Goal: Task Accomplishment & Management: Complete application form

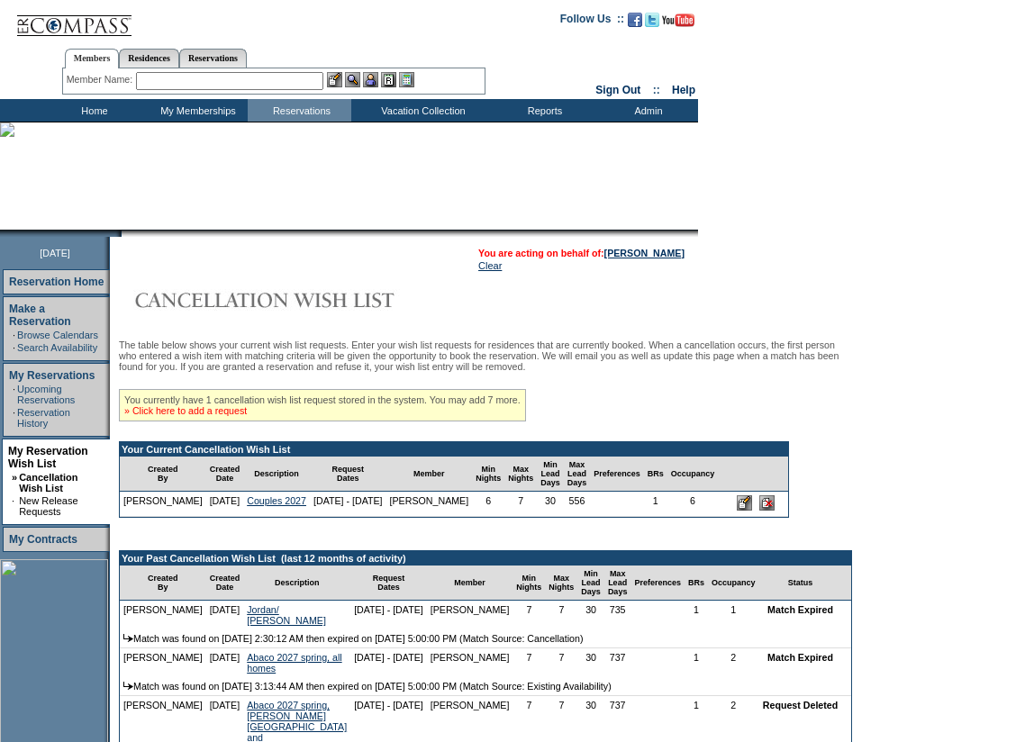
click at [210, 416] on link "» Click here to add a request" at bounding box center [185, 410] width 122 height 11
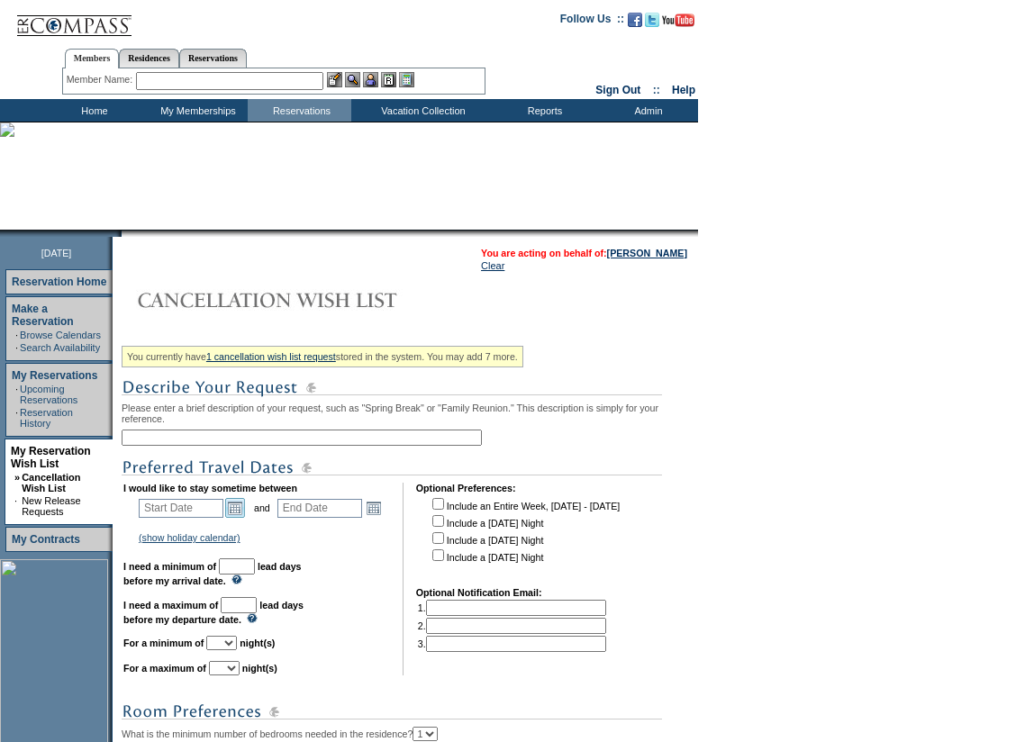
click at [239, 516] on link "Open the calendar popup." at bounding box center [235, 508] width 20 height 20
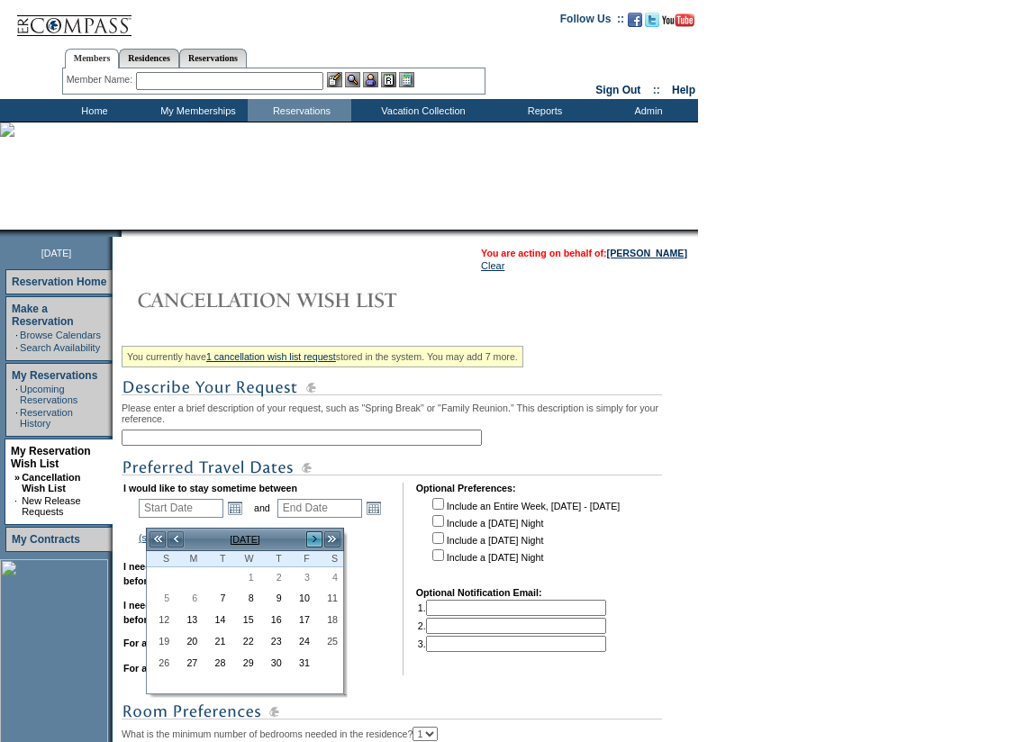
click at [311, 540] on link ">" at bounding box center [314, 539] width 18 height 18
click at [307, 540] on link ">" at bounding box center [314, 539] width 18 height 18
click at [307, 541] on link ">" at bounding box center [314, 539] width 18 height 18
click at [313, 540] on link ">" at bounding box center [314, 539] width 18 height 18
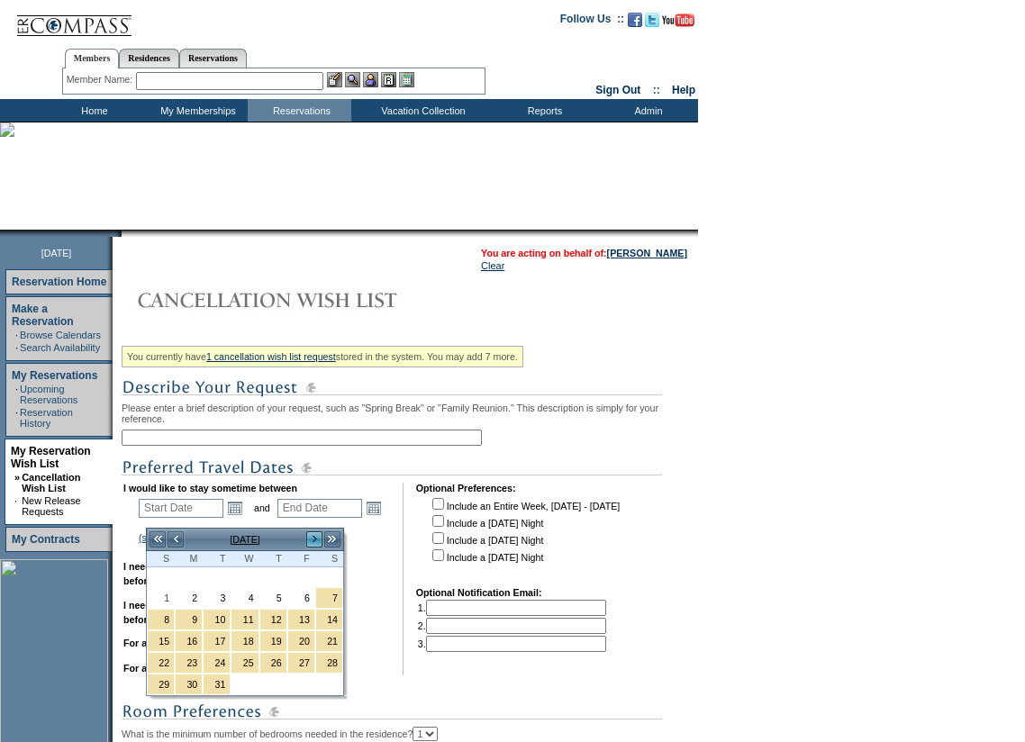
click at [313, 540] on link ">" at bounding box center [314, 539] width 18 height 18
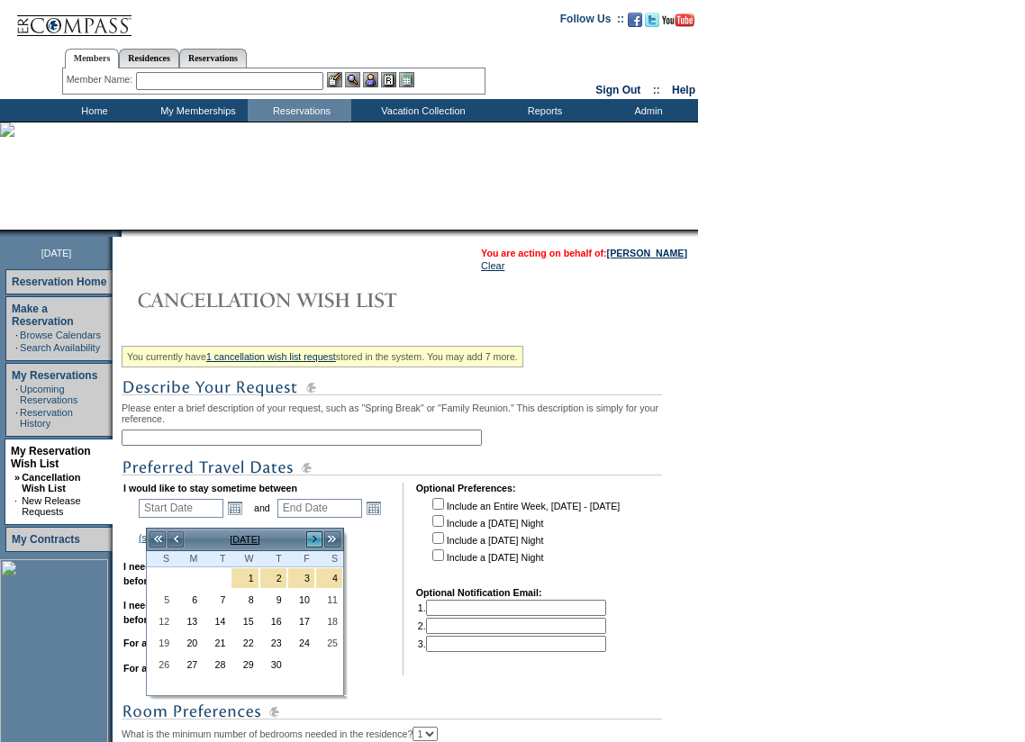
click at [313, 540] on link ">" at bounding box center [314, 539] width 18 height 18
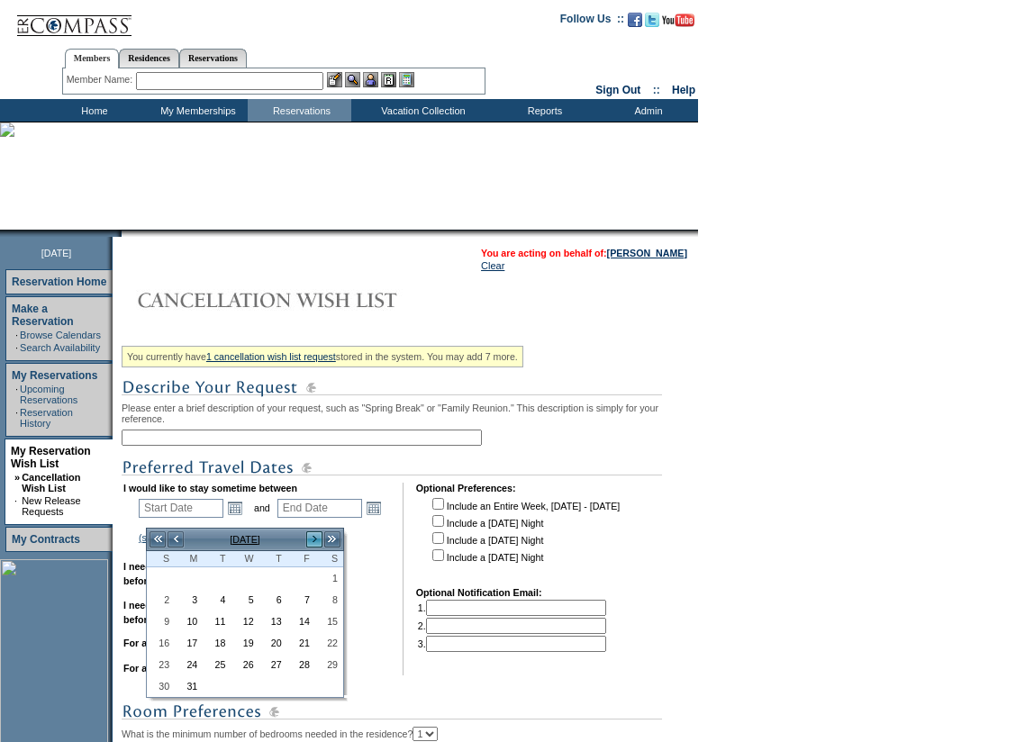
click at [313, 540] on link ">" at bounding box center [314, 539] width 18 height 18
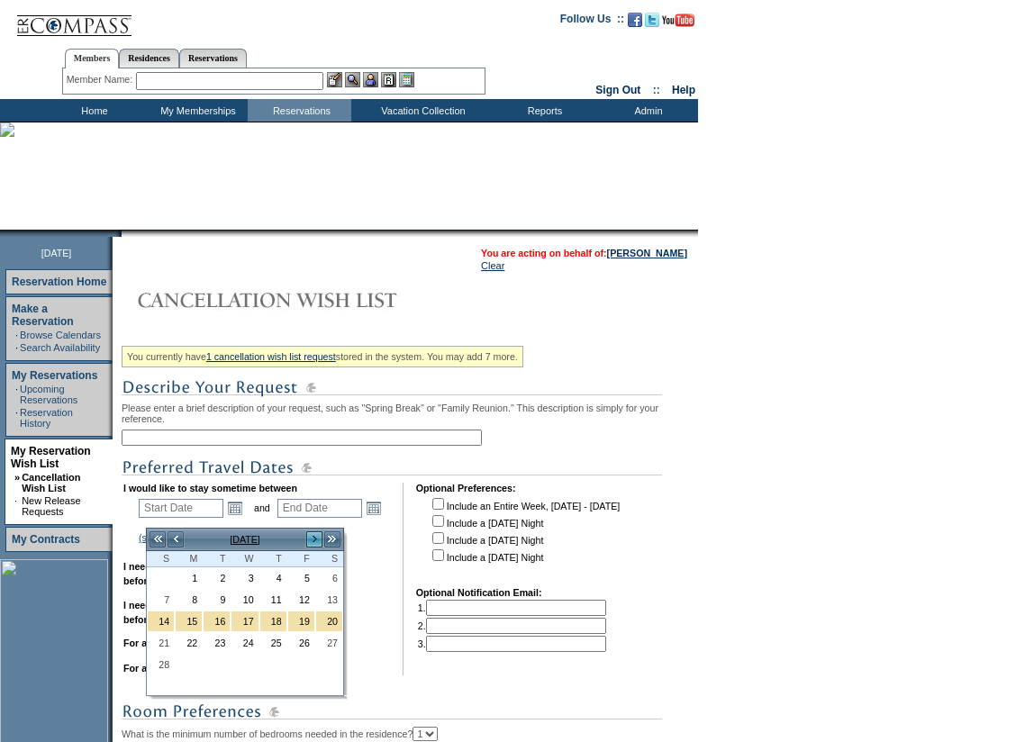
click at [313, 540] on link ">" at bounding box center [314, 539] width 18 height 18
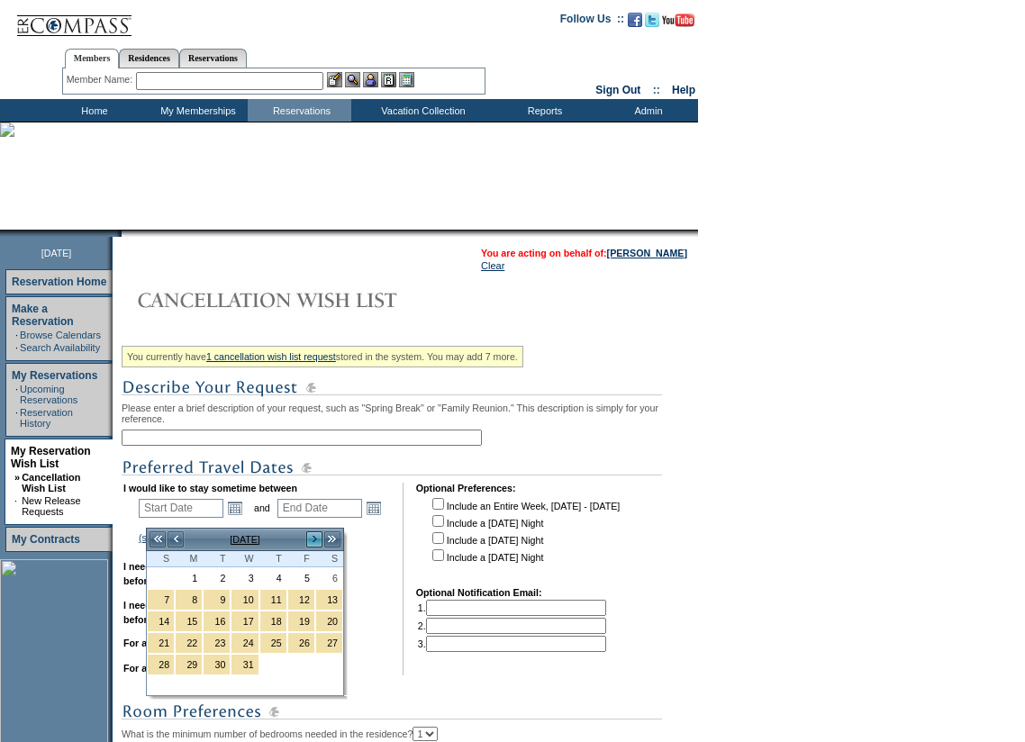
click at [313, 540] on link ">" at bounding box center [314, 539] width 18 height 18
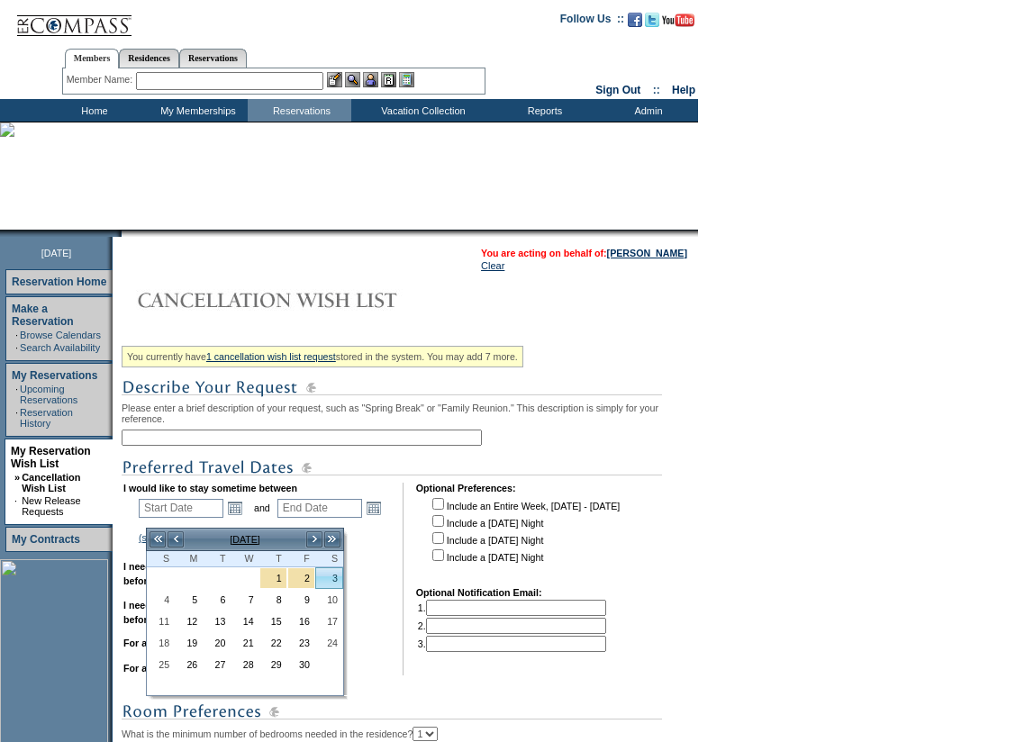
click at [322, 580] on link "3" at bounding box center [329, 578] width 26 height 20
type input "2027-04-03"
type input "2027-04-04"
type input "4/3/2027"
type input "4/4/2027"
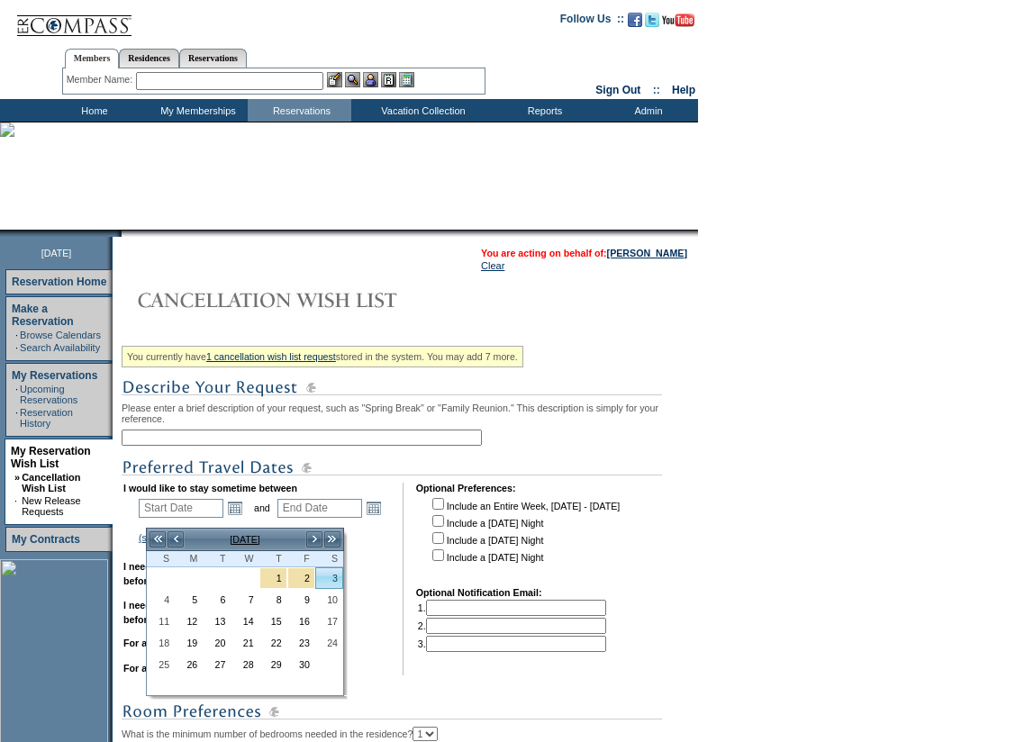
type input "548"
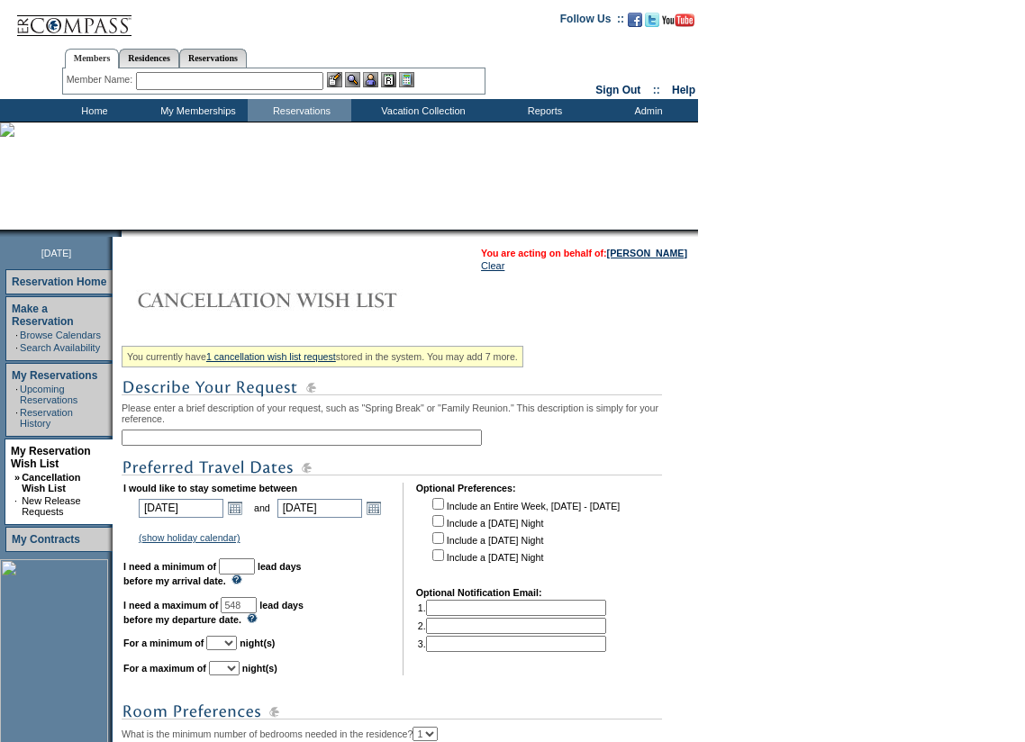
click at [255, 572] on input "text" at bounding box center [237, 566] width 36 height 16
type input "30"
click at [237, 650] on select "1 2 3 4 5 6 7 8 9 10 11 12 13 14" at bounding box center [221, 643] width 31 height 14
select select "1"
click at [229, 650] on select "1 2 3 4 5 6 7 8 9 10 11 12 13 14" at bounding box center [221, 643] width 31 height 14
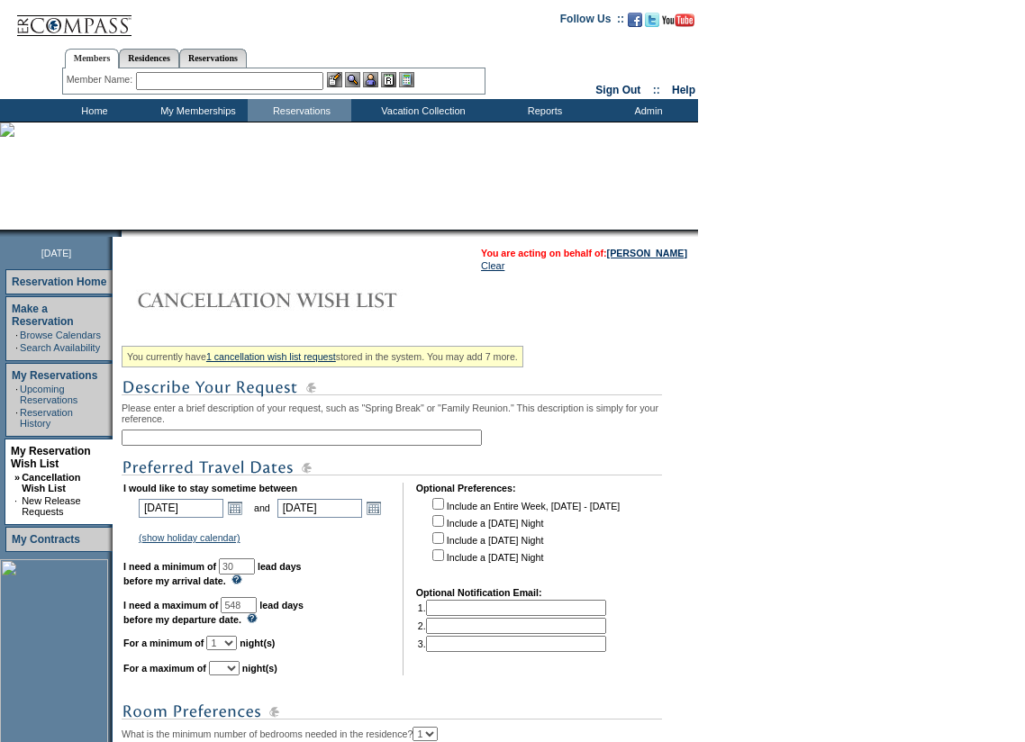
click at [239, 675] on select "1 2 3 4 5 6 7 8 9 10 11 12 13 14" at bounding box center [224, 668] width 31 height 14
select select "1"
click at [231, 675] on select "1 2 3 4 5 6 7 8 9 10 11 12 13 14" at bounding box center [224, 668] width 31 height 14
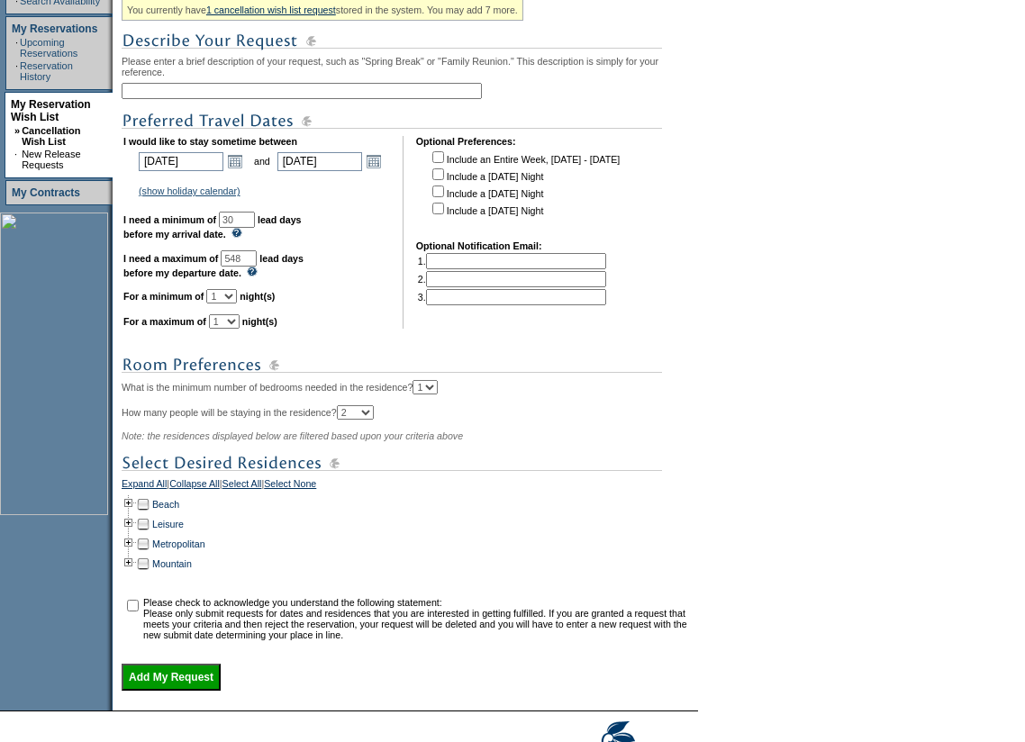
scroll to position [360, 0]
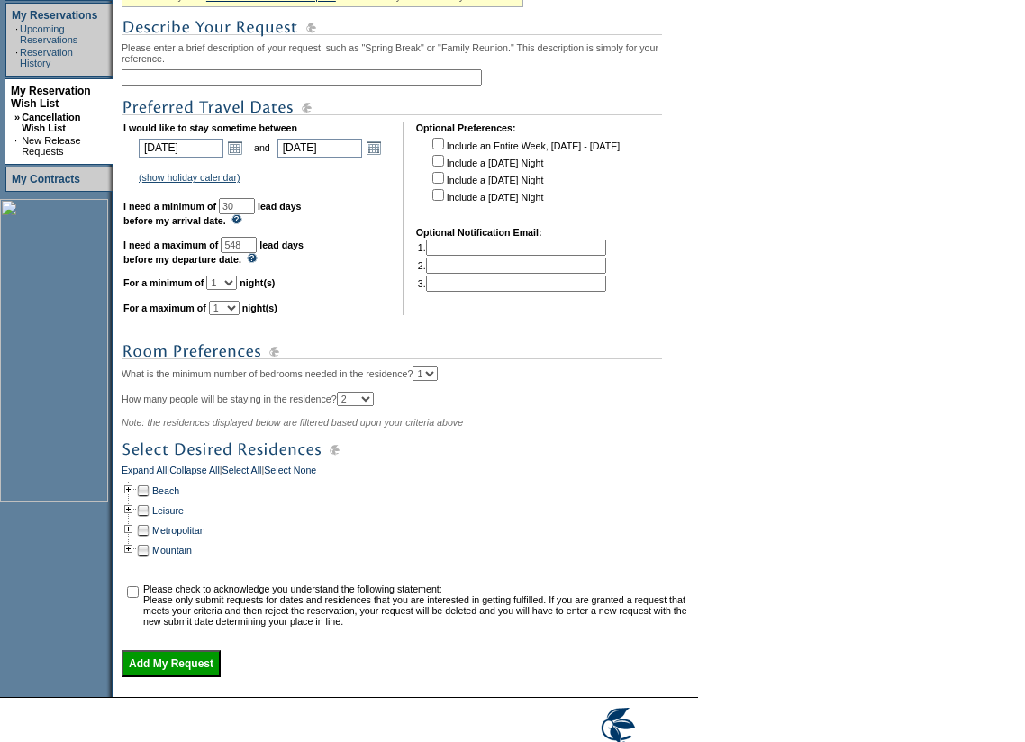
click at [257, 253] on input "548" at bounding box center [239, 245] width 36 height 16
type input "5"
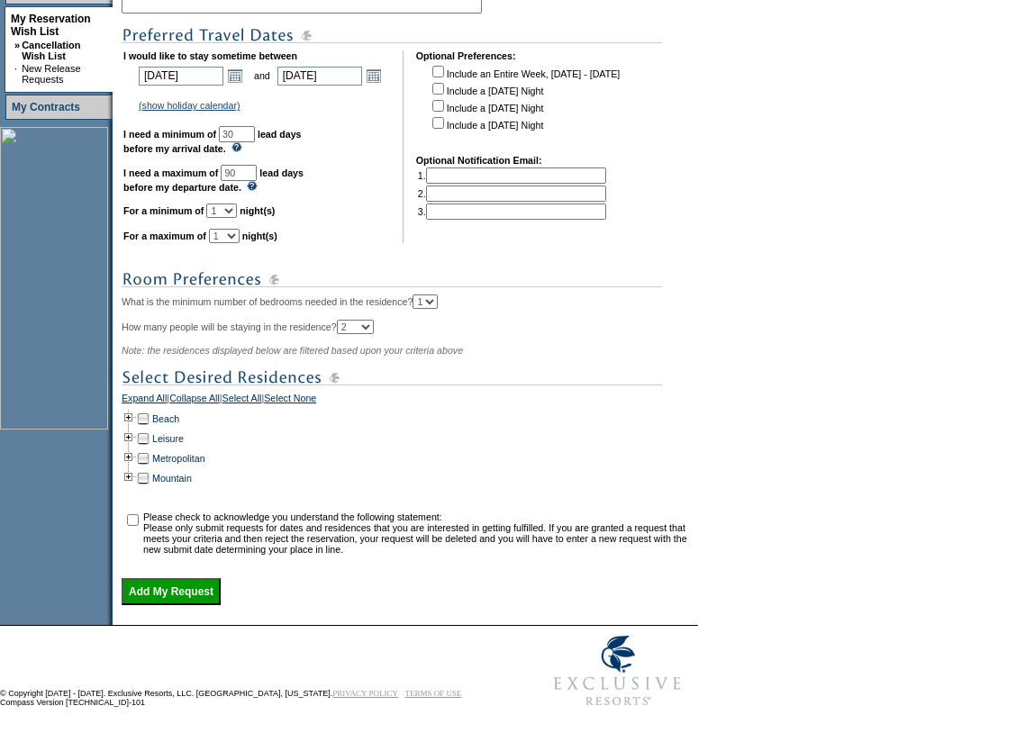
scroll to position [467, 0]
type input "90"
click at [133, 409] on td at bounding box center [129, 419] width 14 height 20
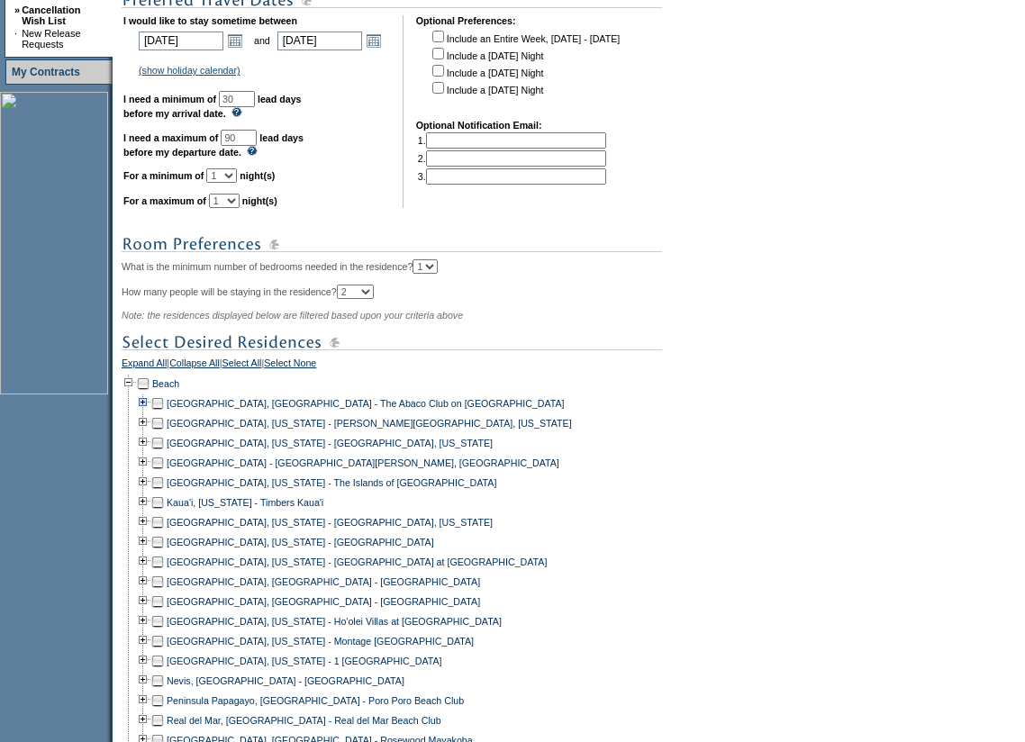
click at [150, 413] on td at bounding box center [143, 403] width 14 height 20
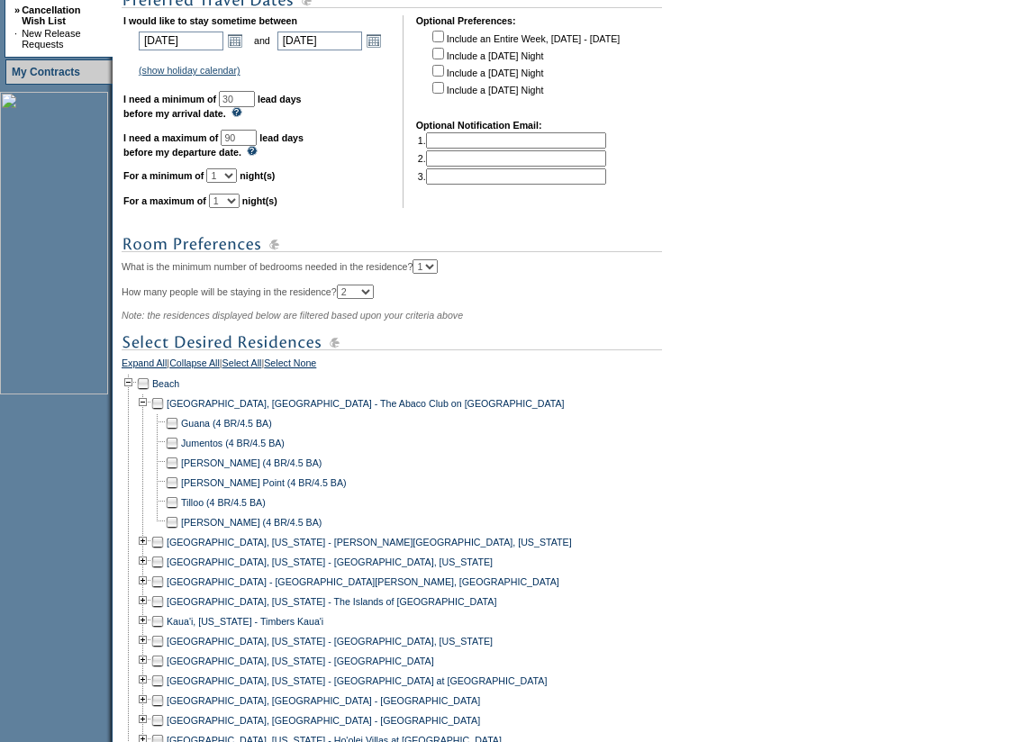
click at [176, 492] on td at bounding box center [172, 483] width 14 height 20
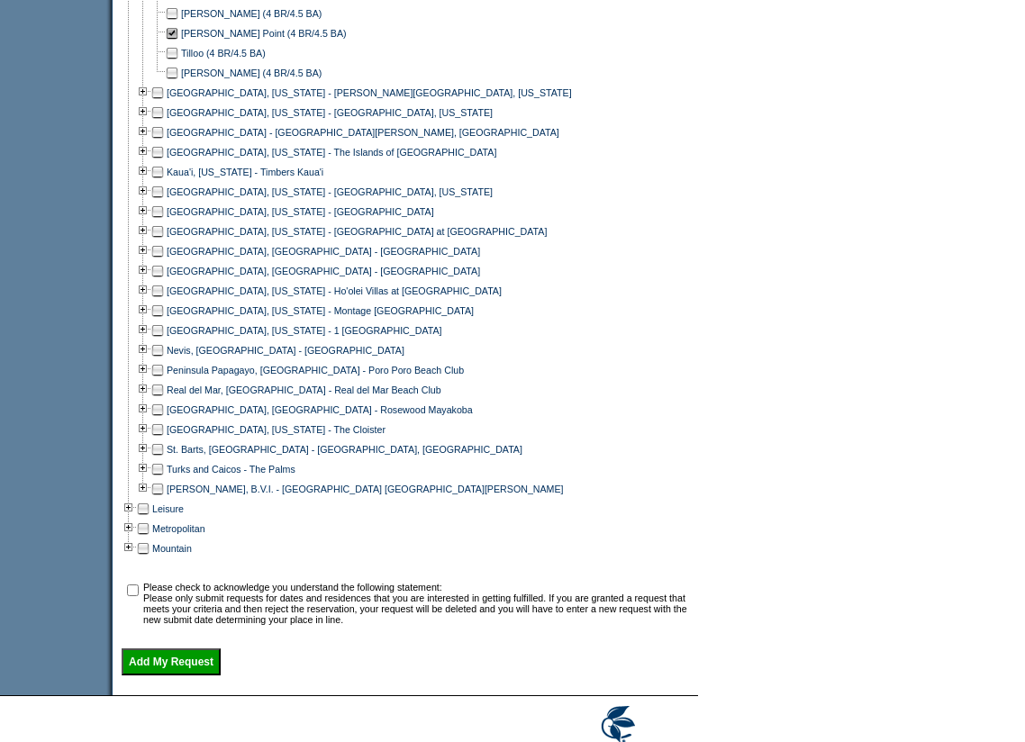
scroll to position [1022, 0]
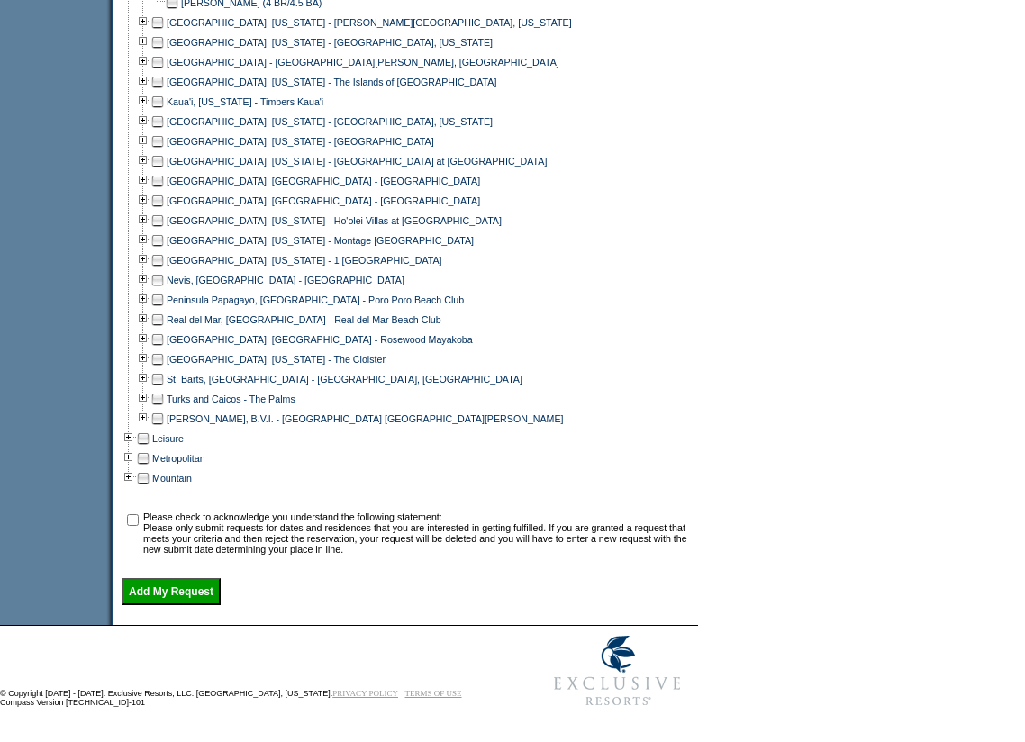
click at [139, 514] on input "checkbox" at bounding box center [133, 520] width 12 height 12
checkbox input "true"
click at [159, 588] on input "Add My Request" at bounding box center [171, 591] width 99 height 27
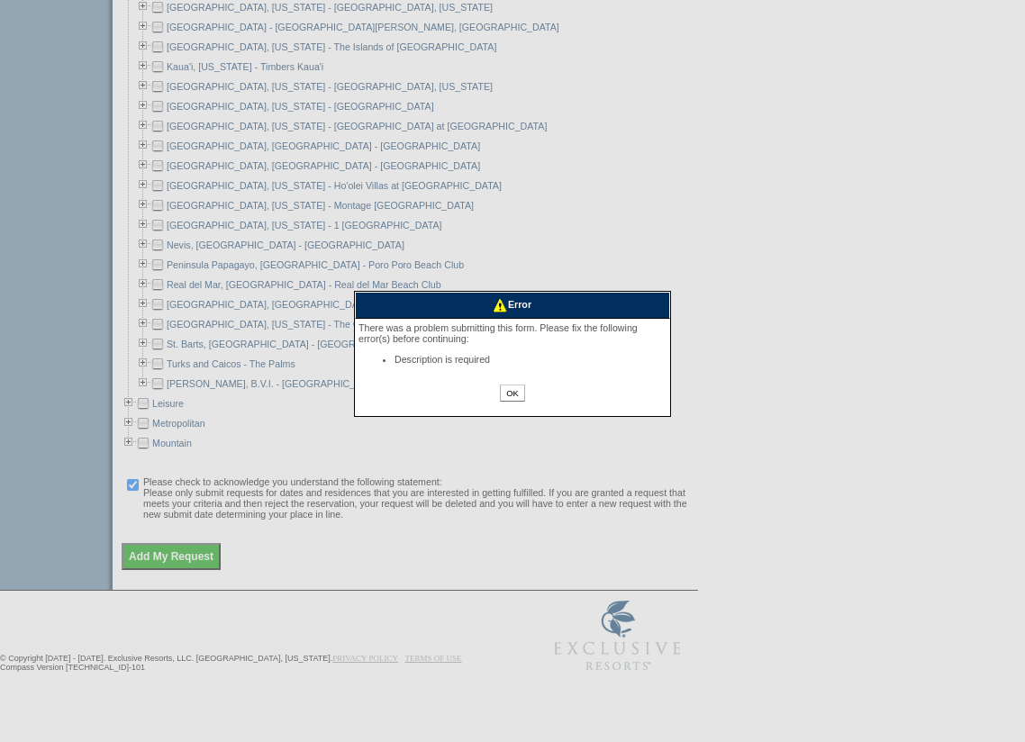
click at [513, 398] on input "OK" at bounding box center [512, 392] width 24 height 17
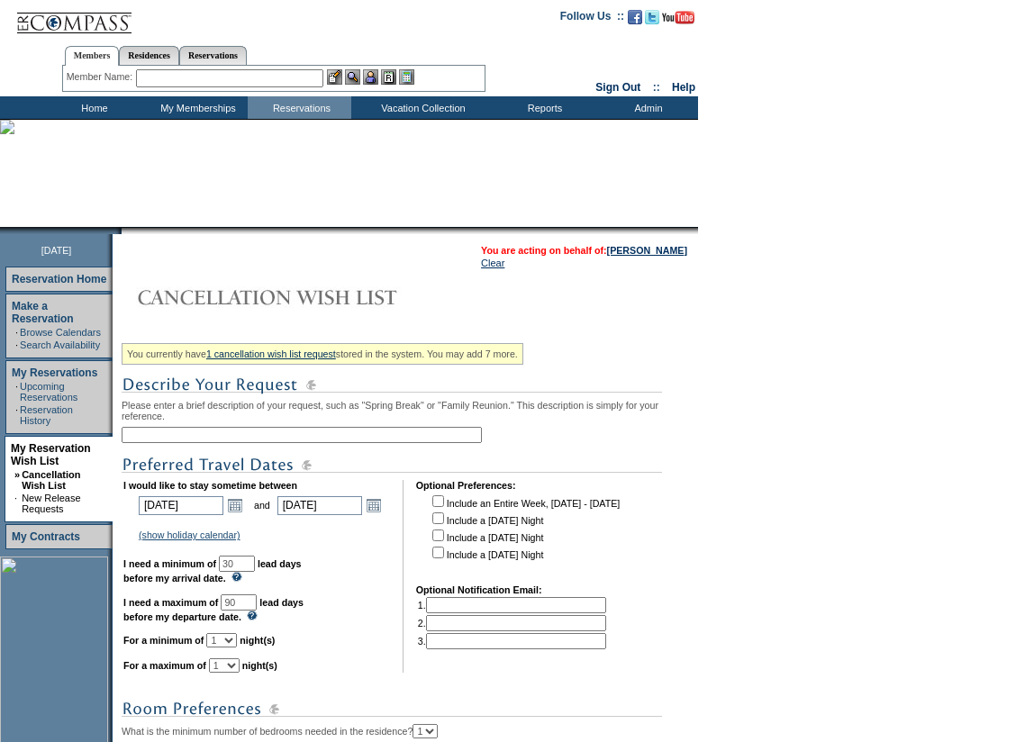
scroll to position [0, 0]
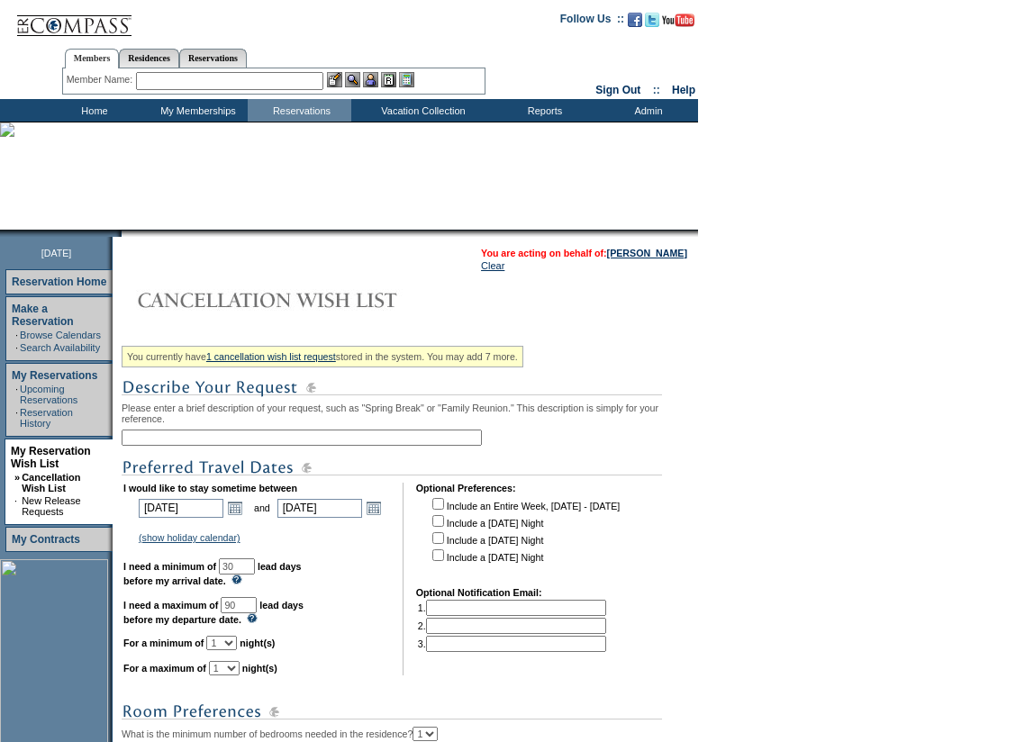
click at [183, 444] on input "text" at bounding box center [302, 437] width 360 height 16
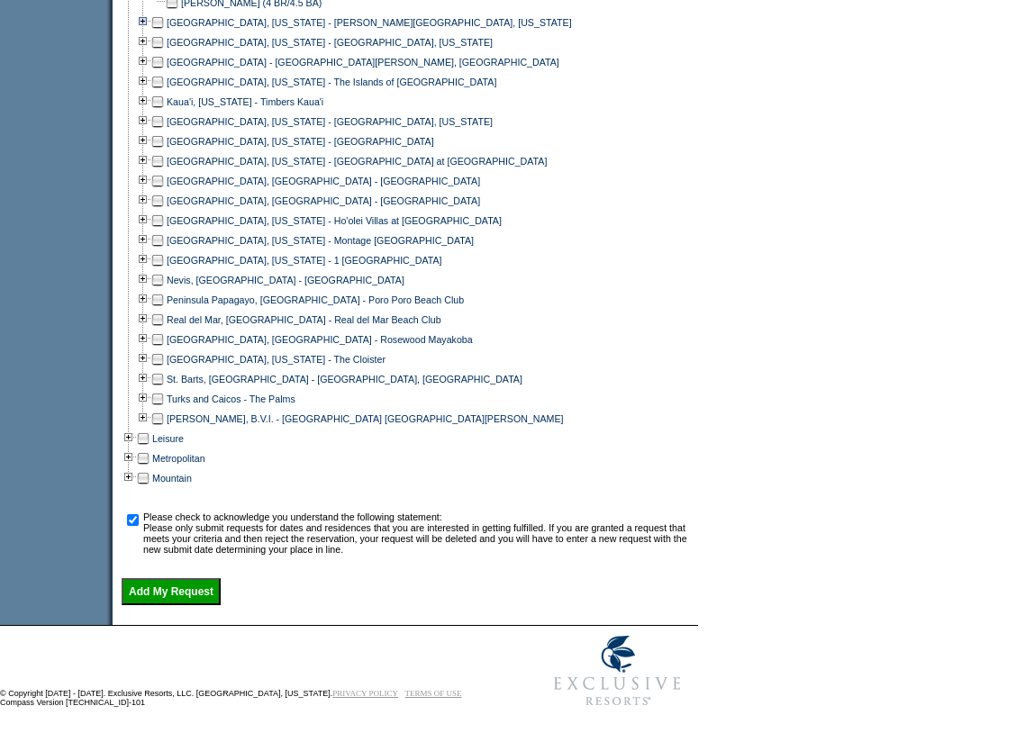
scroll to position [1022, 0]
type input "Extra night in Abaco April 2027 (SA window)"
click at [189, 592] on input "Add My Request" at bounding box center [171, 591] width 99 height 27
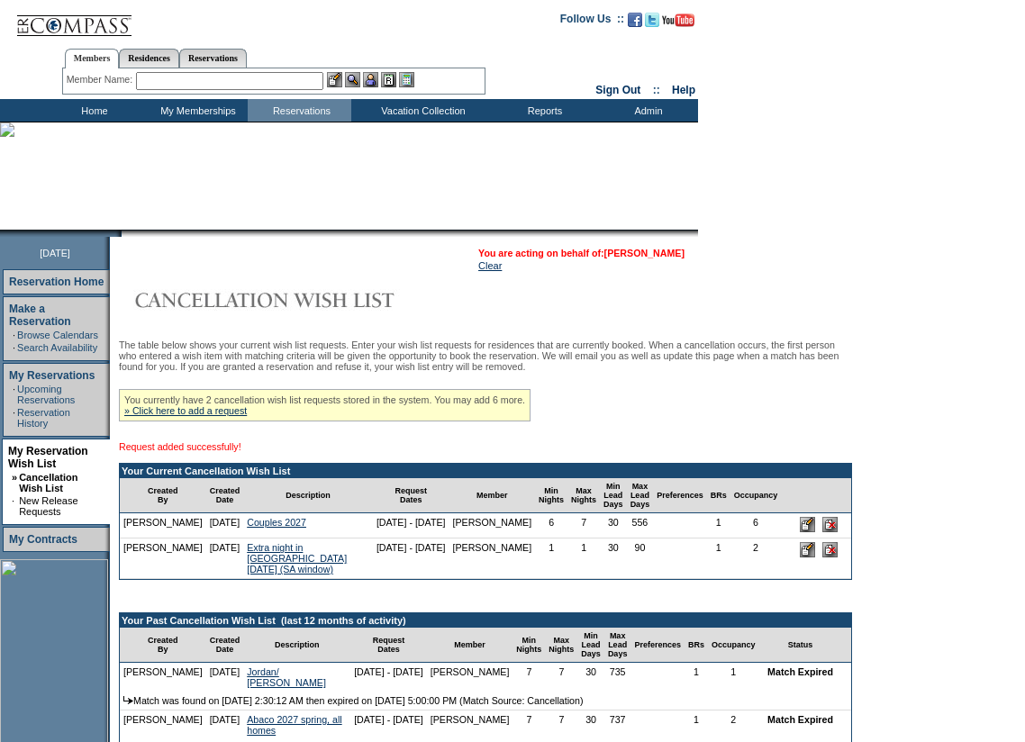
click at [669, 253] on link "[PERSON_NAME]" at bounding box center [644, 253] width 80 height 11
